Goal: Use online tool/utility

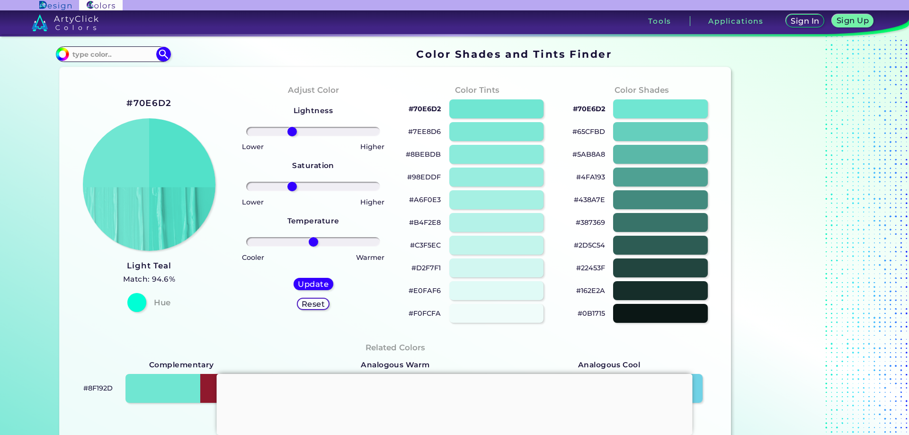
click at [290, 187] on input "range" at bounding box center [313, 186] width 134 height 9
type input "35"
click at [333, 185] on input "range" at bounding box center [313, 186] width 134 height 9
drag, startPoint x: 324, startPoint y: 130, endPoint x: 337, endPoint y: 131, distance: 12.9
type input "29"
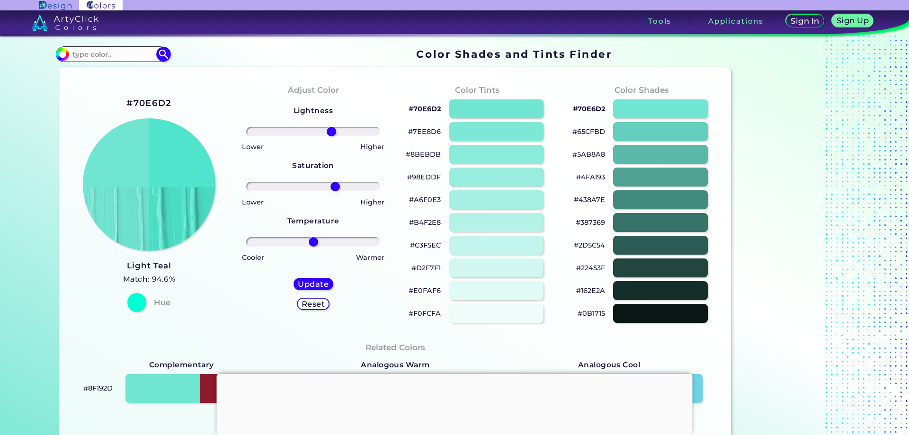
click at [329, 131] on input "range" at bounding box center [313, 131] width 134 height 9
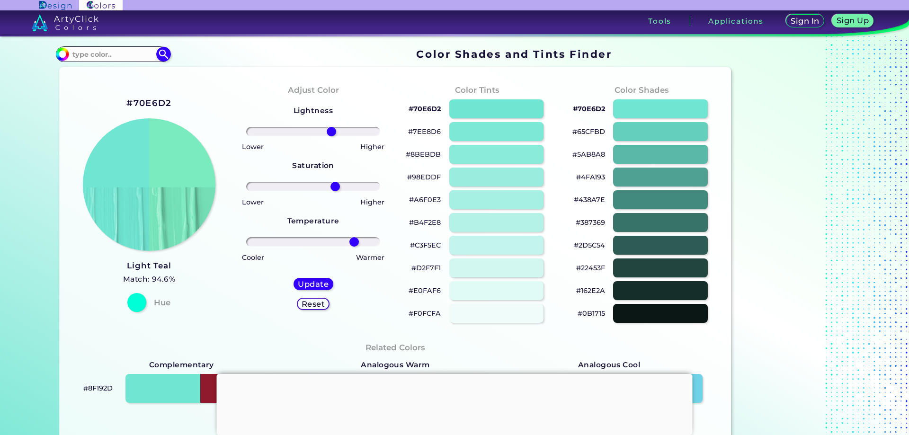
drag, startPoint x: 314, startPoint y: 240, endPoint x: 352, endPoint y: 246, distance: 38.9
click at [352, 246] on input "range" at bounding box center [313, 241] width 134 height 9
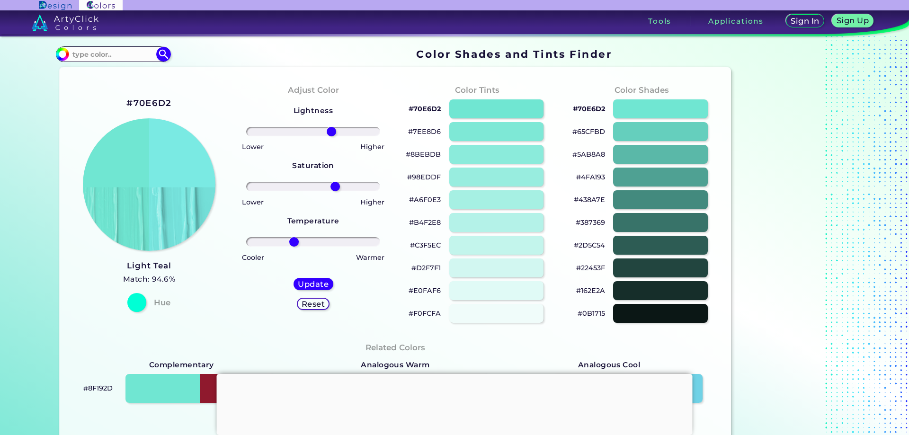
drag, startPoint x: 349, startPoint y: 245, endPoint x: 292, endPoint y: 245, distance: 56.8
click at [292, 245] on input "range" at bounding box center [313, 241] width 134 height 9
drag, startPoint x: 293, startPoint y: 245, endPoint x: 241, endPoint y: 240, distance: 52.4
type input "-100"
click at [246, 240] on input "range" at bounding box center [313, 241] width 134 height 9
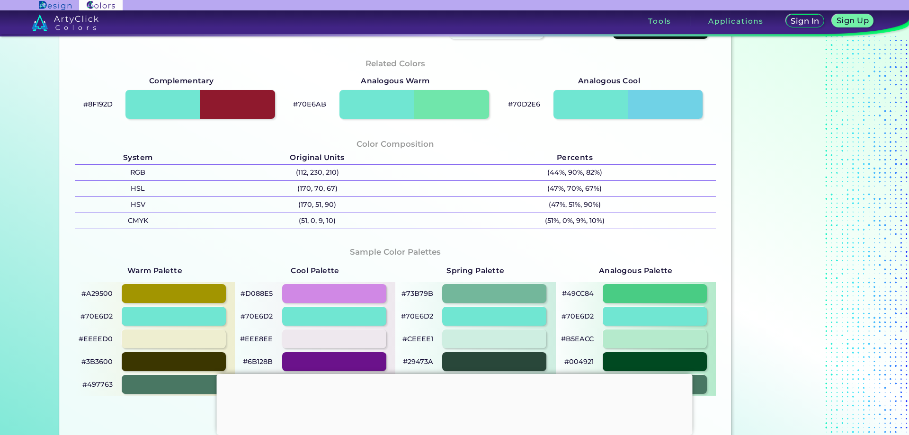
scroll to position [521, 0]
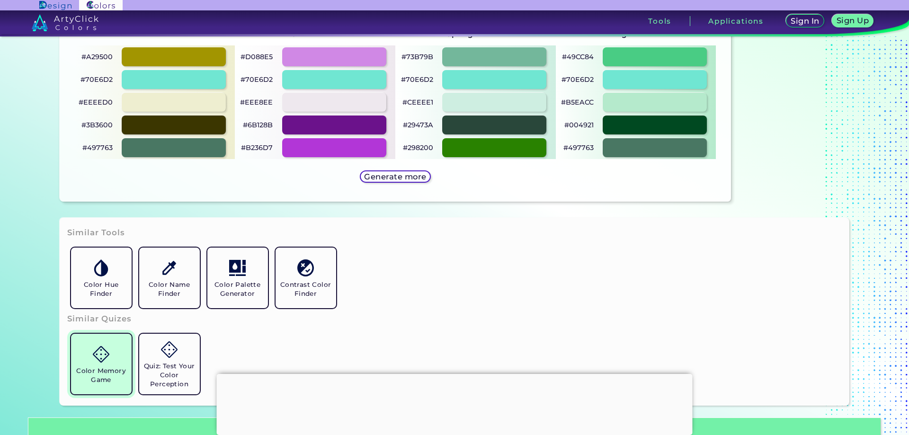
click at [99, 382] on h5 "Color Memory Game" at bounding box center [101, 376] width 53 height 18
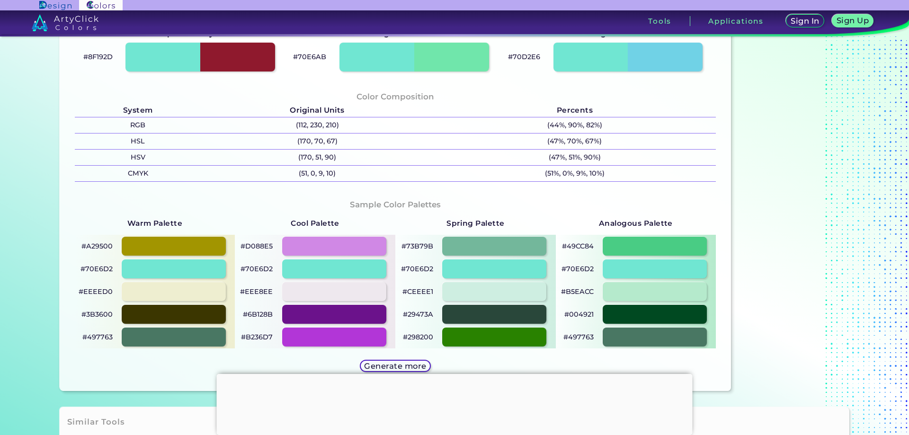
scroll to position [0, 0]
